Goal: Browse casually

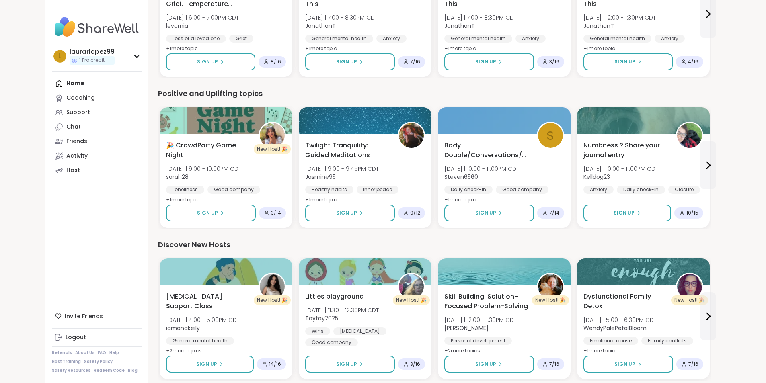
scroll to position [643, 0]
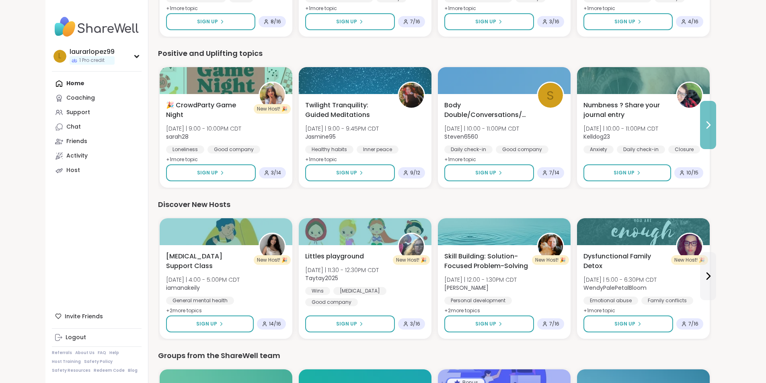
click at [713, 122] on icon at bounding box center [708, 125] width 10 height 10
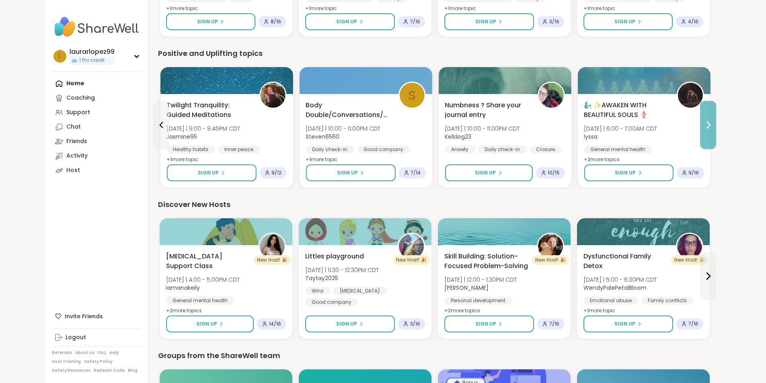
click at [713, 122] on icon at bounding box center [708, 125] width 10 height 10
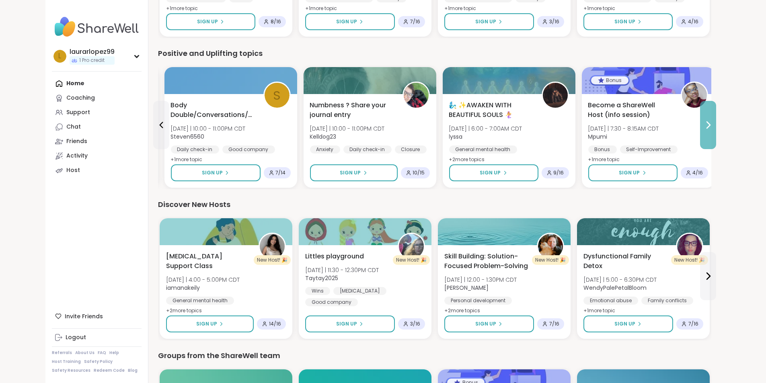
click at [713, 122] on icon at bounding box center [708, 125] width 10 height 10
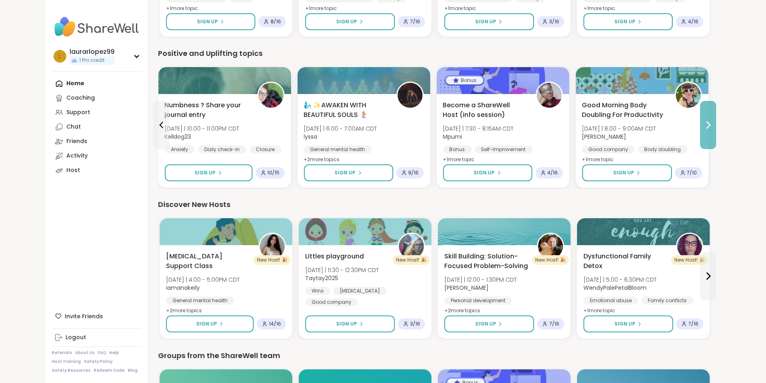
click at [713, 122] on icon at bounding box center [708, 125] width 10 height 10
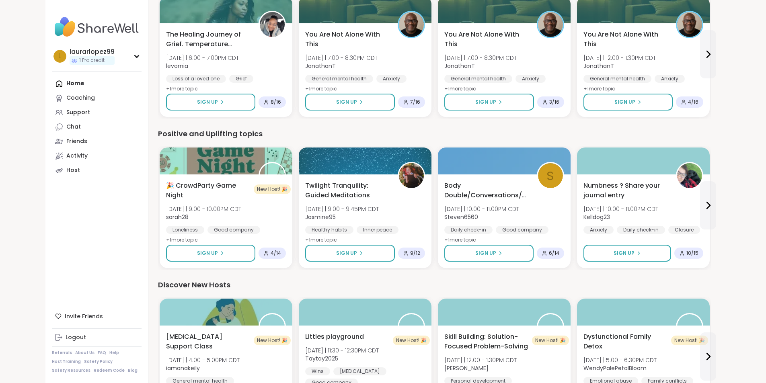
scroll to position [603, 0]
